Goal: Transaction & Acquisition: Purchase product/service

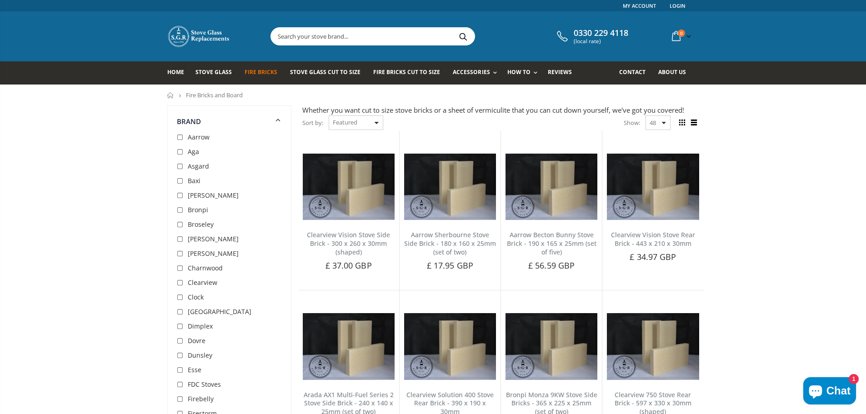
click at [381, 122] on select "Featured Best Selling Name, A-Z Name, Z-A Price, low to high Price, high to low…" at bounding box center [356, 122] width 55 height 15
select select "created-ascending"
click at [329, 115] on select "Featured Best Selling Name, A-Z Name, Z-A Price, low to high Price, high to low…" at bounding box center [356, 122] width 55 height 15
click at [326, 36] on input "text" at bounding box center [423, 36] width 305 height 17
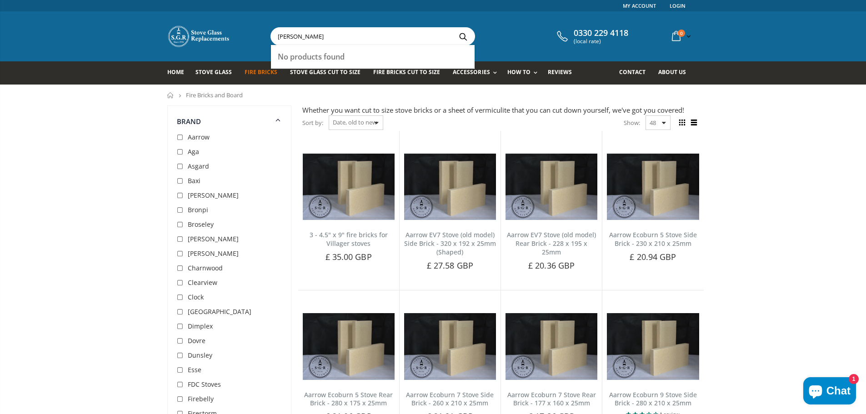
click at [325, 34] on input "rayburn rembrant" at bounding box center [423, 36] width 305 height 17
drag, startPoint x: 335, startPoint y: 35, endPoint x: 311, endPoint y: 35, distance: 24.5
click at [311, 35] on input "rayburn rembrandt" at bounding box center [423, 36] width 305 height 17
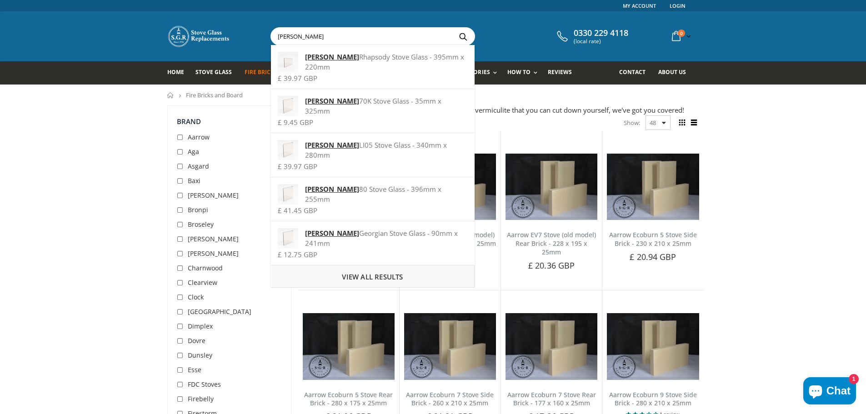
type input "rayburn"
click at [376, 272] on span "View all results" at bounding box center [372, 276] width 61 height 9
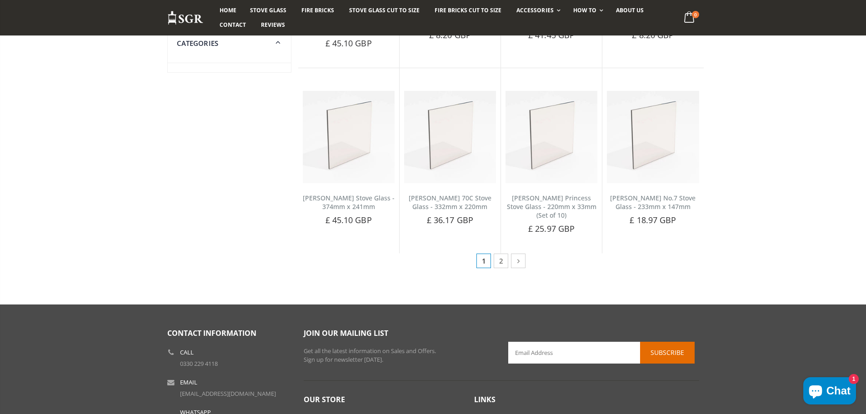
scroll to position [408, 0]
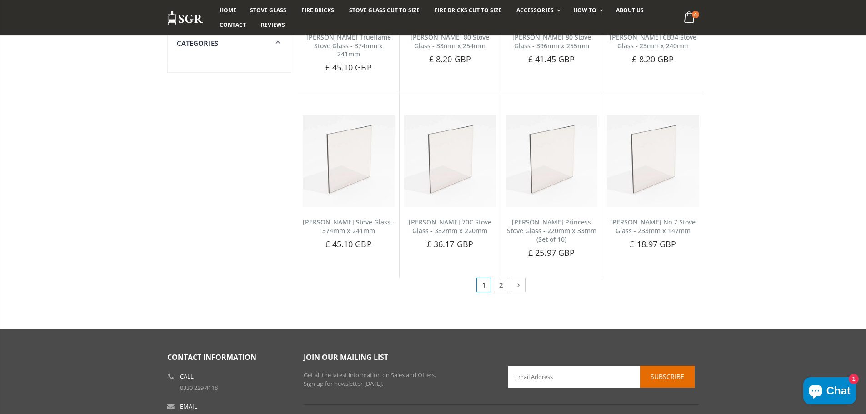
click at [518, 280] on icon at bounding box center [519, 284] width 10 height 9
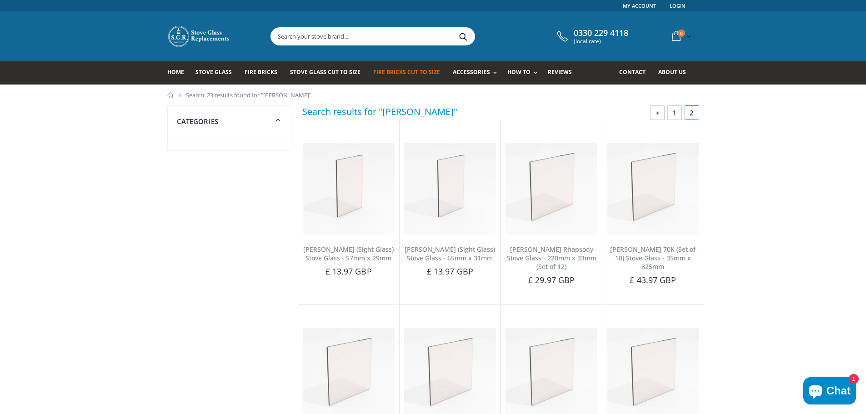
click at [387, 75] on span "Fire Bricks Cut To Size" at bounding box center [406, 72] width 67 height 8
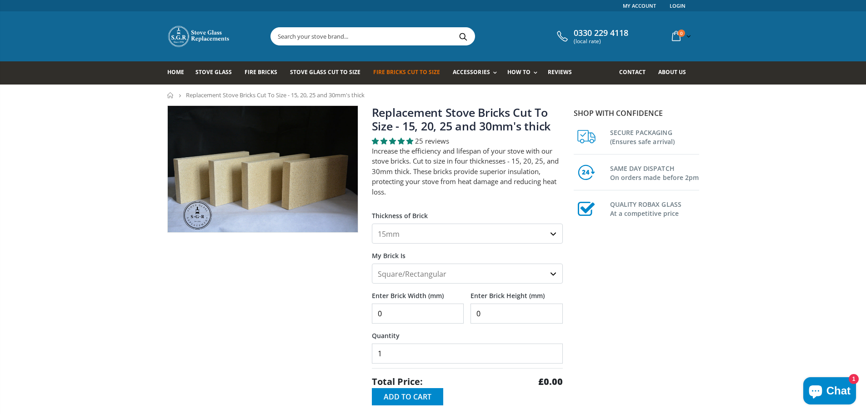
click at [557, 235] on select "15mm 20mm 25mm 30mm" at bounding box center [467, 234] width 191 height 20
select select "30mm"
click at [372, 224] on select "15mm 20mm 25mm 30mm" at bounding box center [467, 234] width 191 height 20
click at [401, 315] on input "0" at bounding box center [418, 314] width 92 height 20
type input "300"
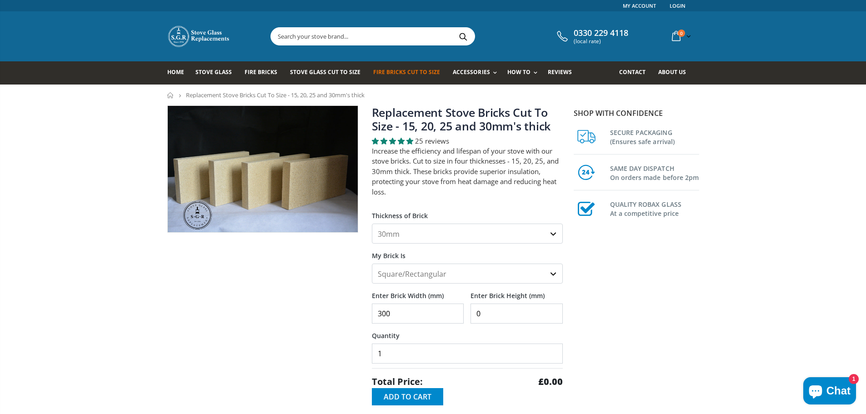
click at [518, 322] on input "0" at bounding box center [516, 314] width 92 height 20
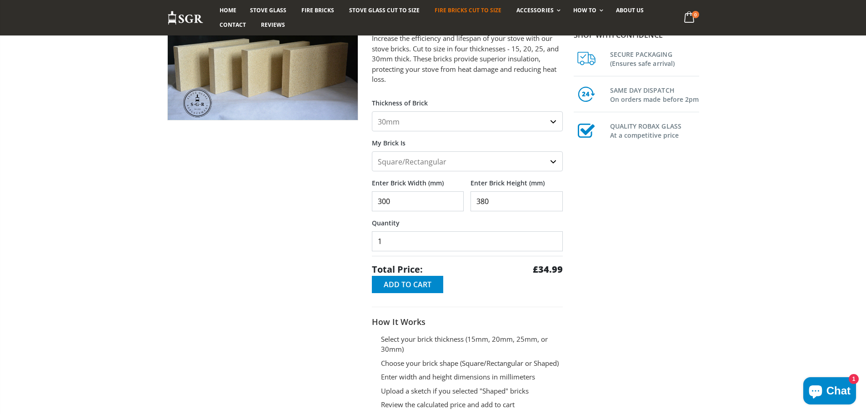
scroll to position [91, 0]
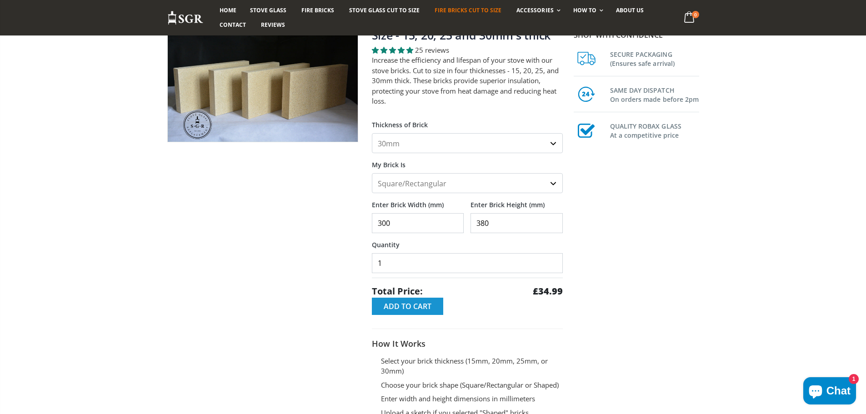
type input "380"
click at [429, 311] on span "Add to Cart" at bounding box center [408, 306] width 48 height 10
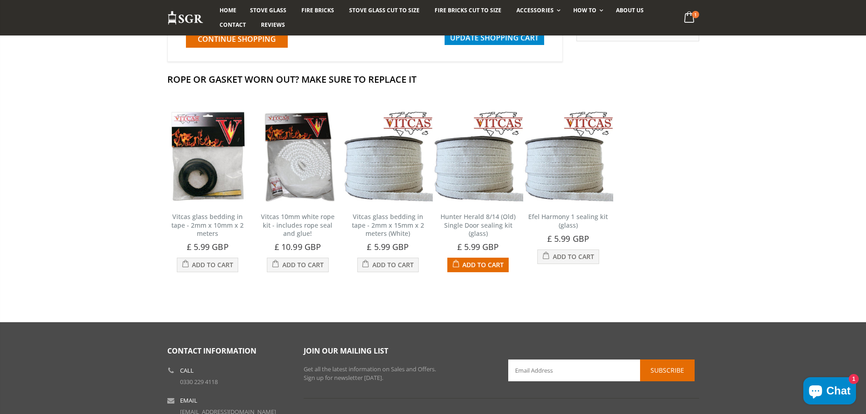
scroll to position [318, 0]
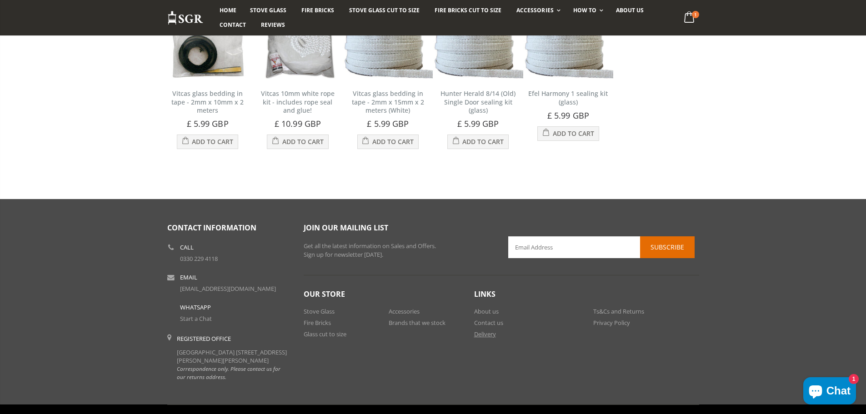
click at [483, 336] on link "Delivery" at bounding box center [485, 334] width 22 height 8
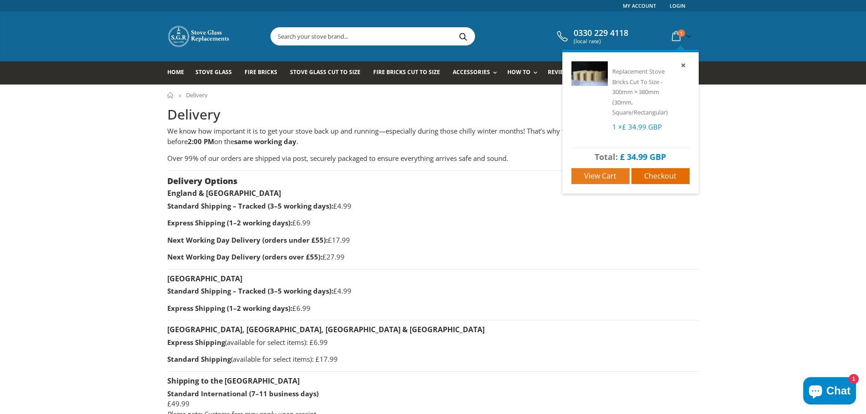
click at [615, 176] on span "View cart" at bounding box center [600, 176] width 32 height 10
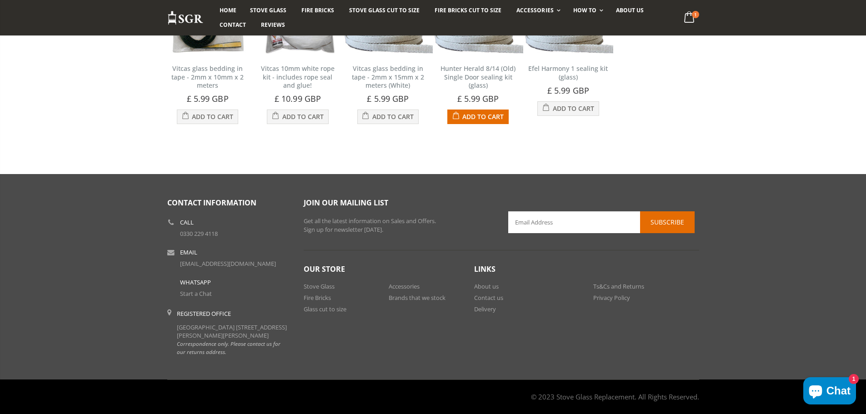
scroll to position [352, 0]
click at [489, 282] on link "About us" at bounding box center [486, 286] width 25 height 8
